Goal: Task Accomplishment & Management: Use online tool/utility

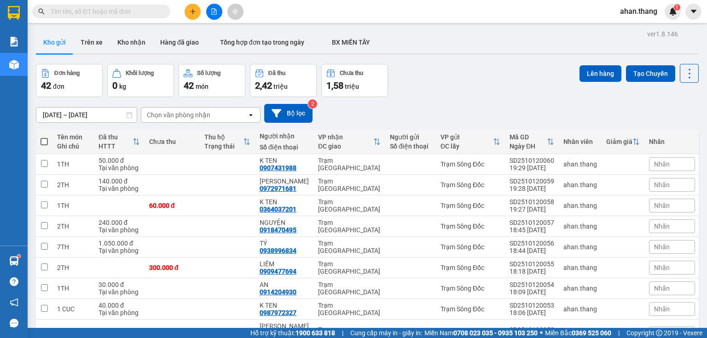
click at [214, 11] on icon "file-add" at bounding box center [214, 11] width 6 height 6
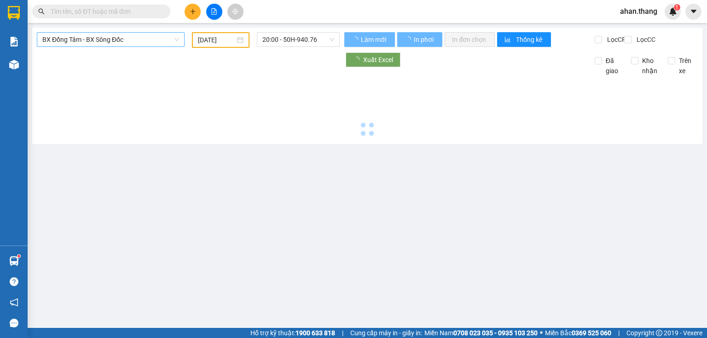
click at [121, 42] on span "BX Đồng Tâm - BX Sông Đốc" at bounding box center [110, 40] width 137 height 14
type input "[DATE]"
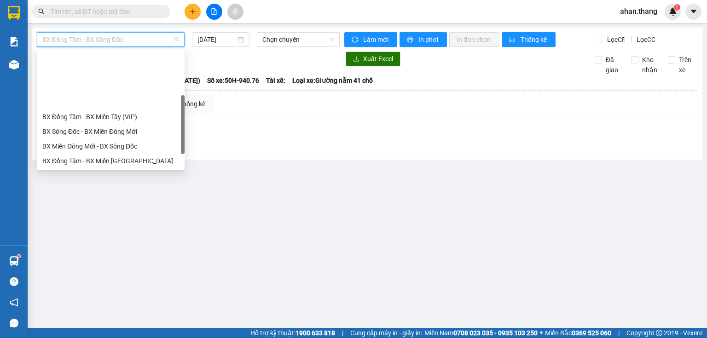
scroll to position [88, 0]
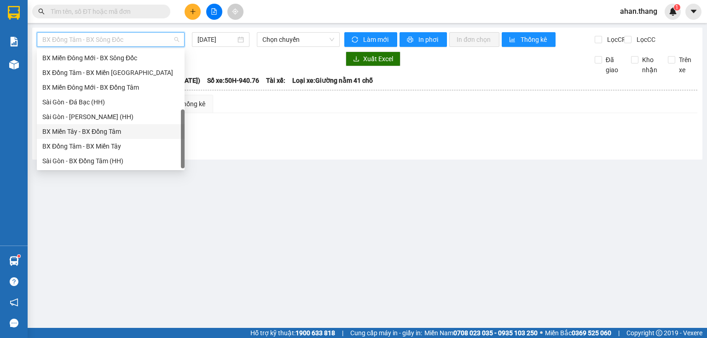
click at [82, 131] on div "BX Miền Tây - BX Đồng Tâm" at bounding box center [110, 132] width 137 height 10
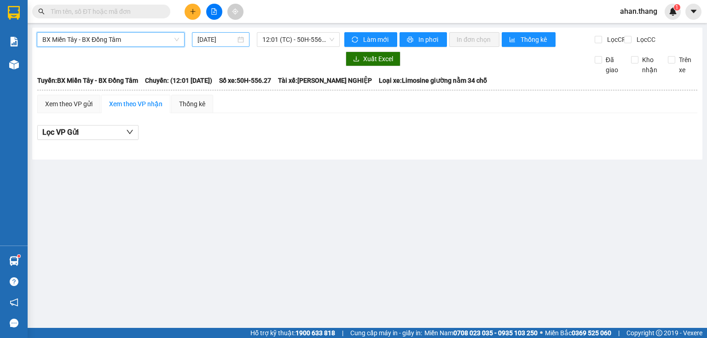
click at [220, 43] on input "[DATE]" at bounding box center [216, 40] width 38 height 10
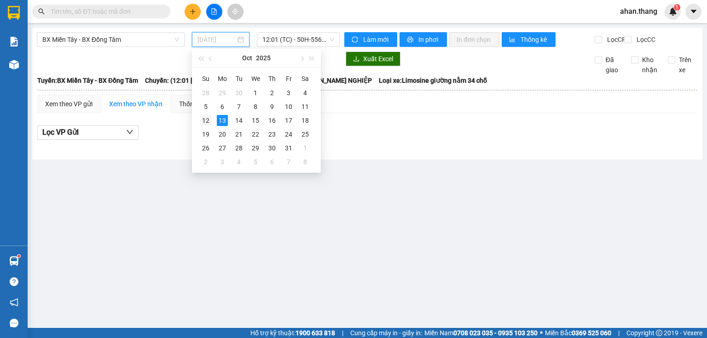
click at [206, 119] on div "12" at bounding box center [205, 120] width 11 height 11
type input "[DATE]"
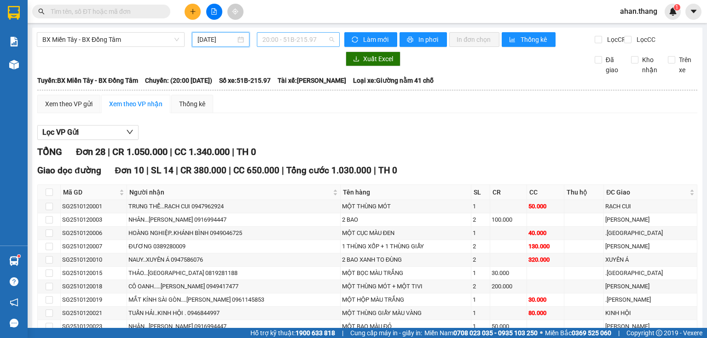
click at [269, 33] on span "20:00 - 51B-215.97" at bounding box center [298, 40] width 72 height 14
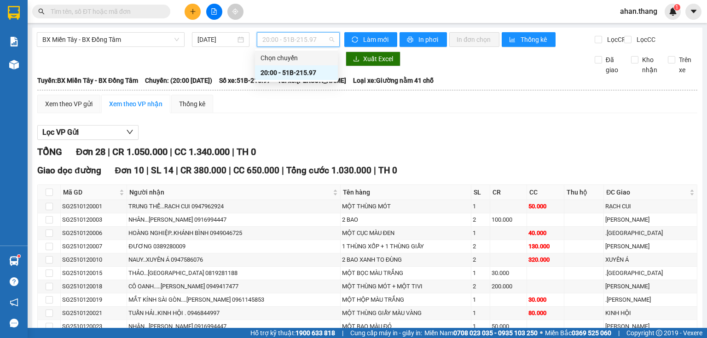
click at [266, 65] on div "Chọn chuyến 20:00 - 51B-215.97" at bounding box center [296, 65] width 83 height 29
click at [263, 75] on div "20:00 - 51B-215.97" at bounding box center [296, 73] width 72 height 10
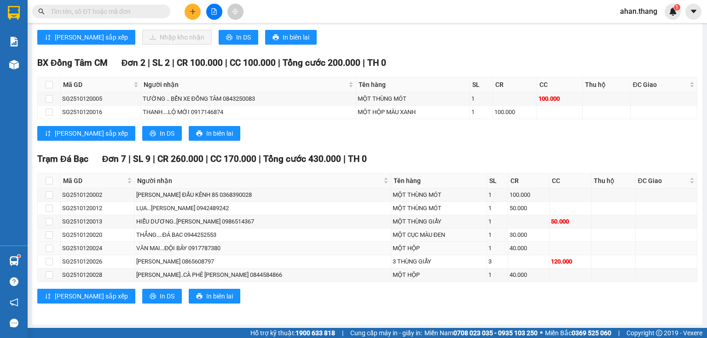
scroll to position [505, 0]
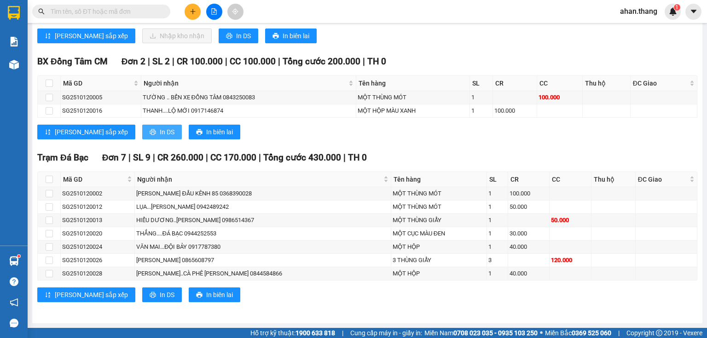
click at [142, 131] on button "In DS" at bounding box center [162, 132] width 40 height 15
drag, startPoint x: 119, startPoint y: 293, endPoint x: 130, endPoint y: 279, distance: 17.4
click at [142, 293] on button "In DS" at bounding box center [162, 295] width 40 height 15
